Goal: Check status

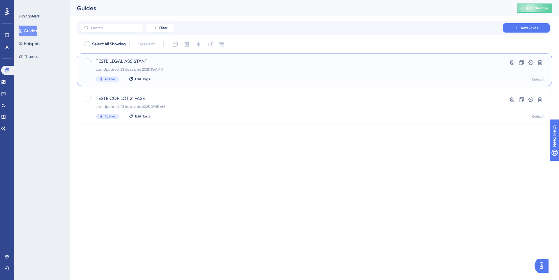
click at [129, 68] on div "Last Updated: [DATE] 11:41 AM" at bounding box center [291, 69] width 391 height 5
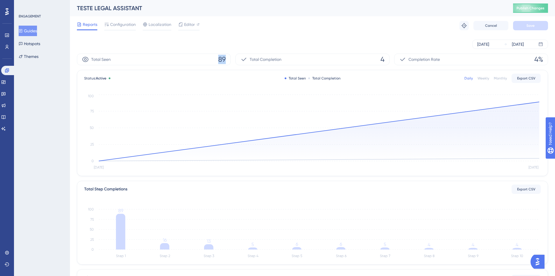
drag, startPoint x: 220, startPoint y: 56, endPoint x: 236, endPoint y: 58, distance: 16.6
click at [236, 58] on div "Total Seen 89 Total Completion 4 Completion Rate 4%" at bounding box center [312, 60] width 471 height 12
drag, startPoint x: 371, startPoint y: 59, endPoint x: 393, endPoint y: 59, distance: 22.4
click at [393, 59] on div "Total Seen 89 Total Completion 4 Completion Rate 4%" at bounding box center [312, 60] width 471 height 12
